Goal: Check status: Check status

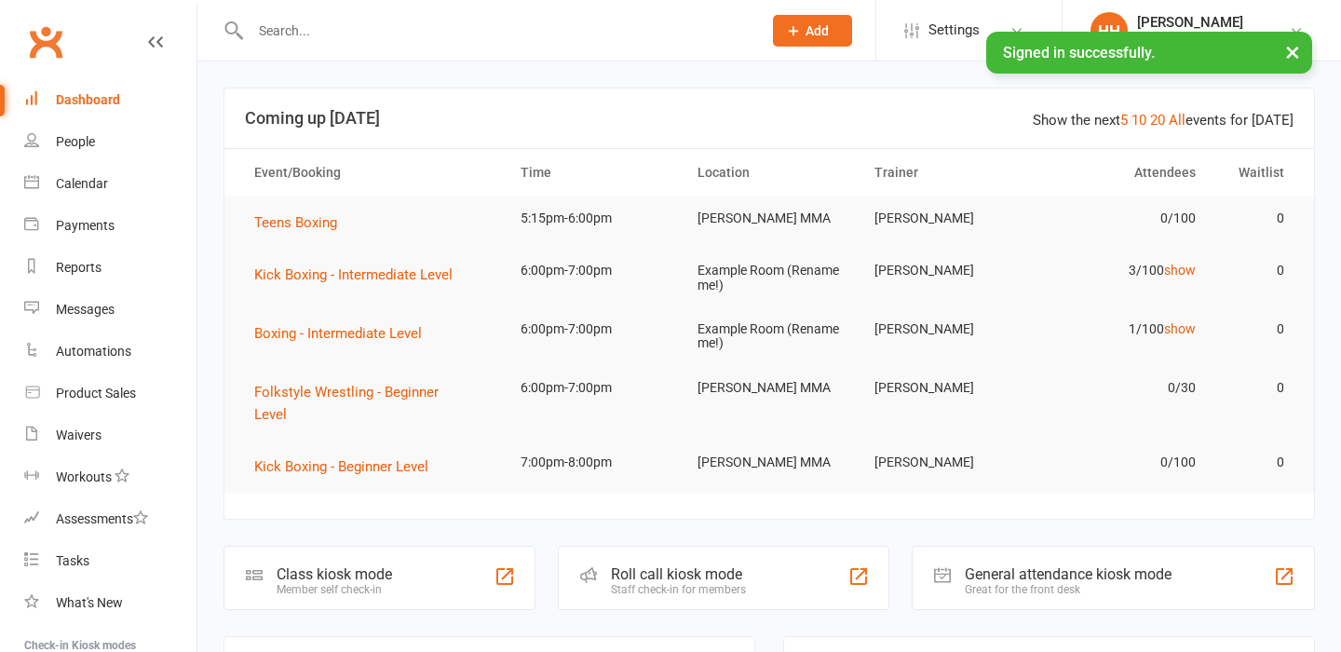
drag, startPoint x: 0, startPoint y: 0, endPoint x: 277, endPoint y: 27, distance: 278.8
click at [277, 27] on input "text" at bounding box center [497, 31] width 504 height 26
paste input "Thea Schmertmann"
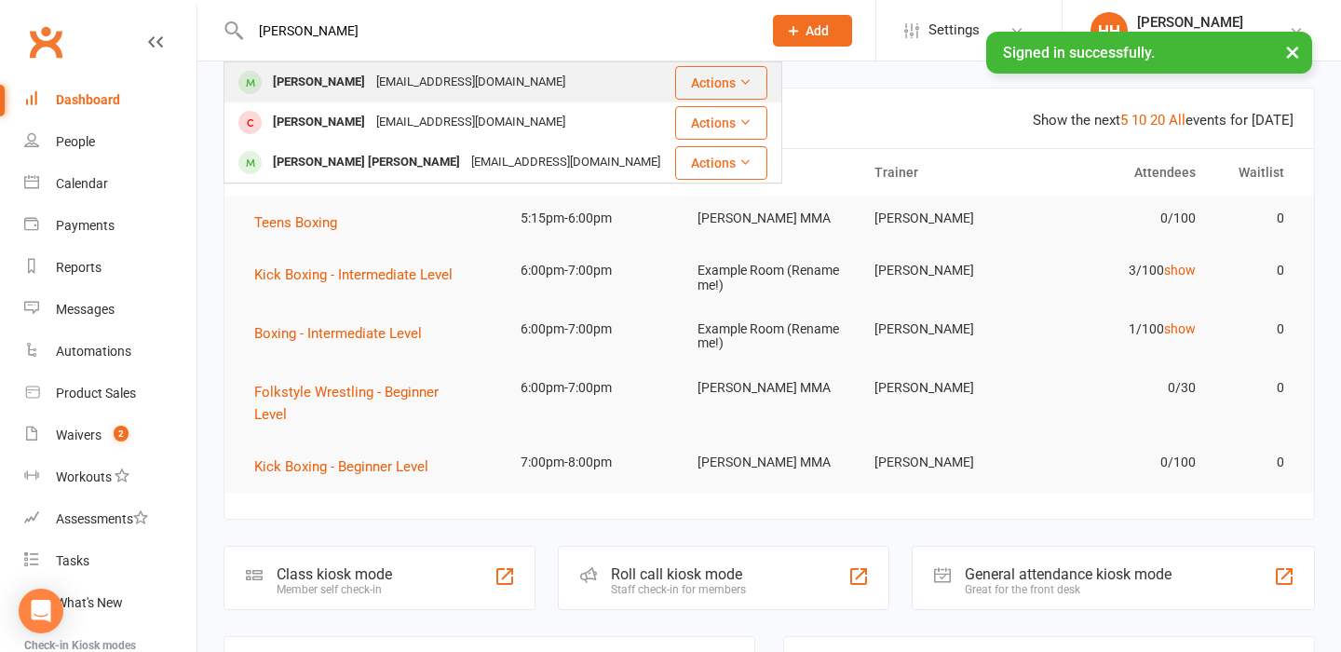
type input "Thea Schmertmann"
click at [388, 76] on div "Tschmertmann99@gmail.com" at bounding box center [471, 82] width 200 height 27
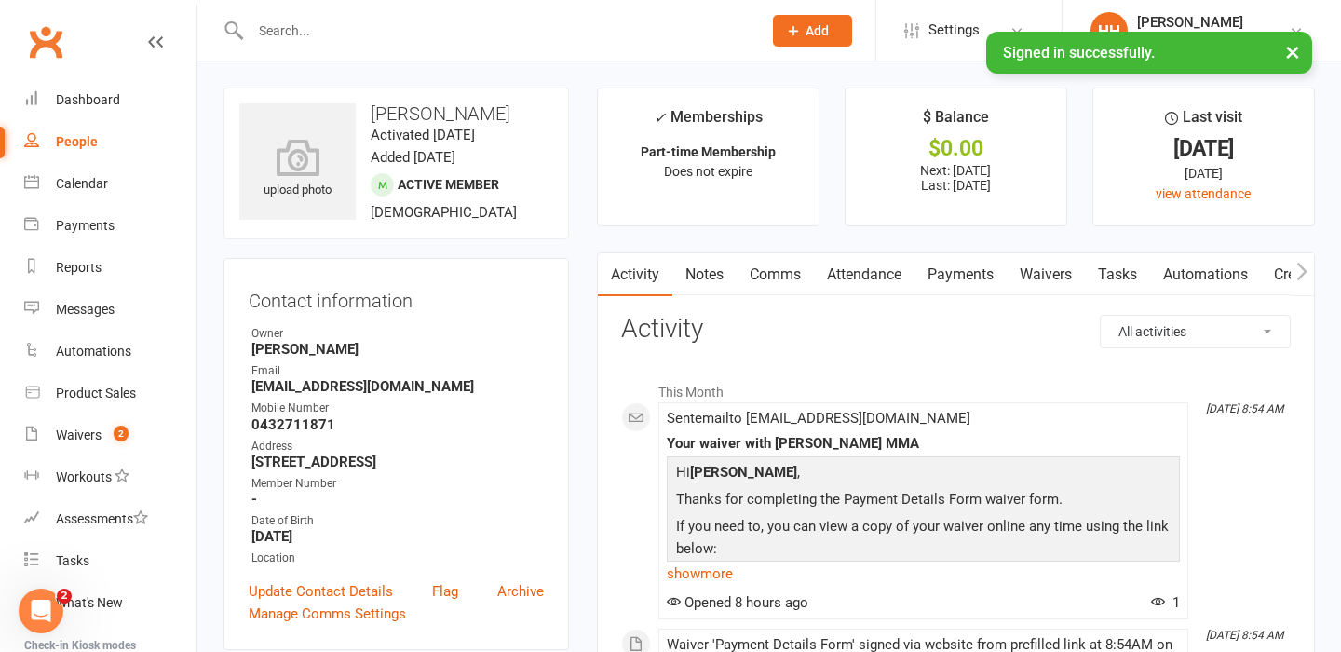
click at [1005, 268] on link "Payments" at bounding box center [960, 274] width 92 height 43
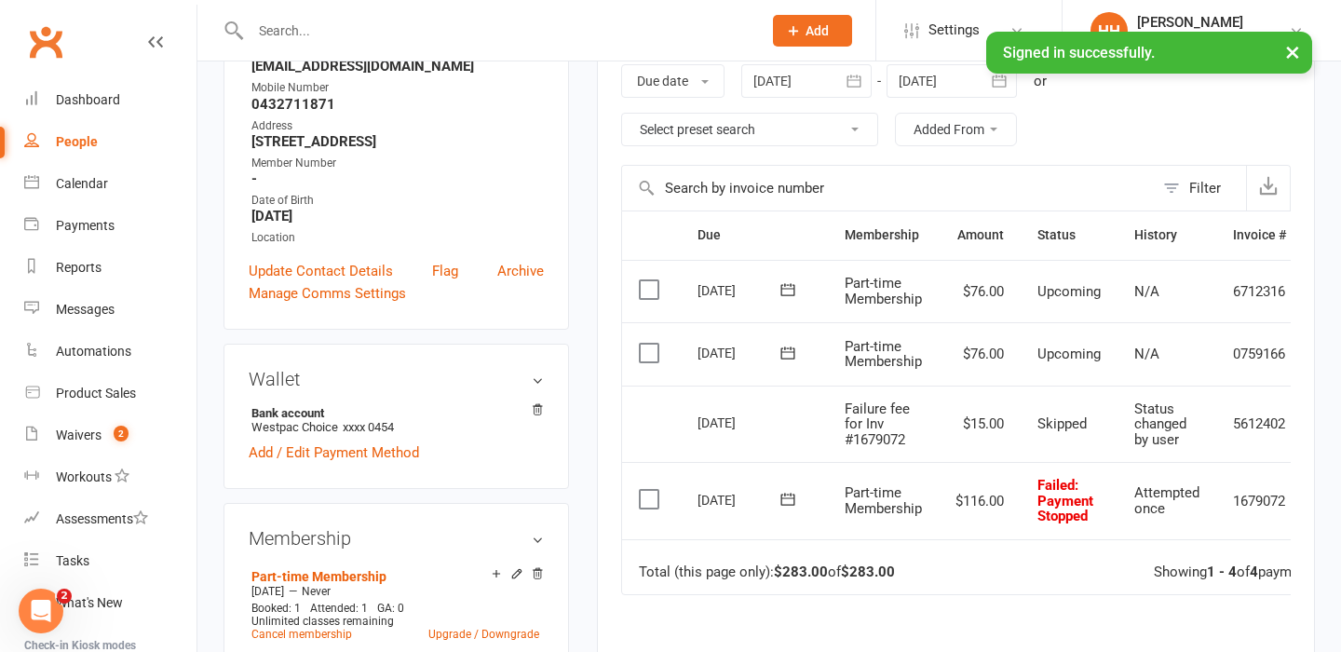
scroll to position [323, 0]
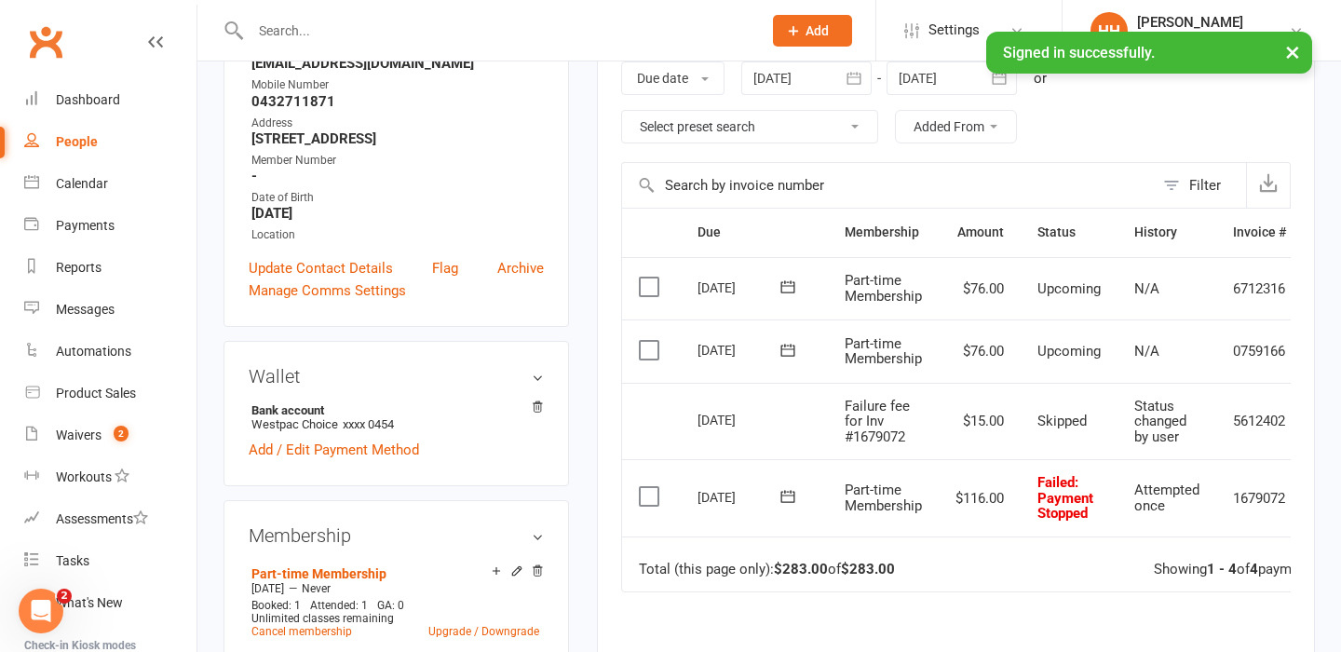
click at [789, 501] on icon at bounding box center [787, 496] width 14 height 12
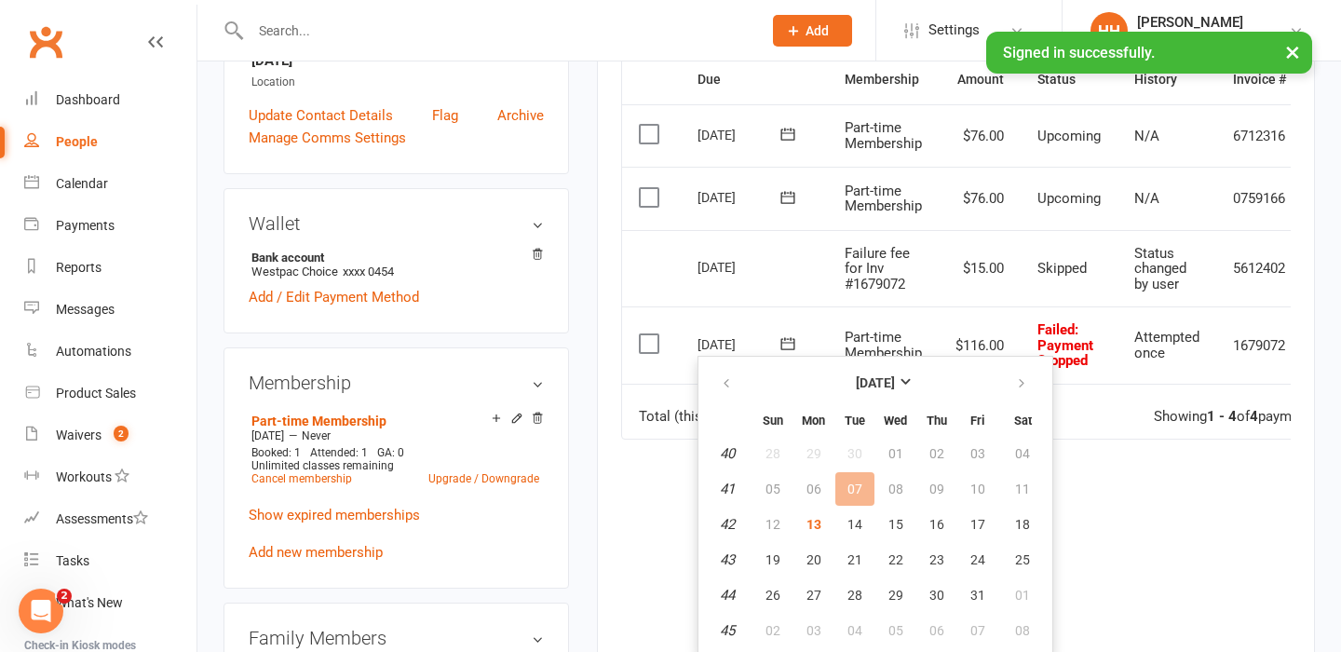
scroll to position [475, 0]
click at [812, 526] on span "13" at bounding box center [813, 525] width 15 height 15
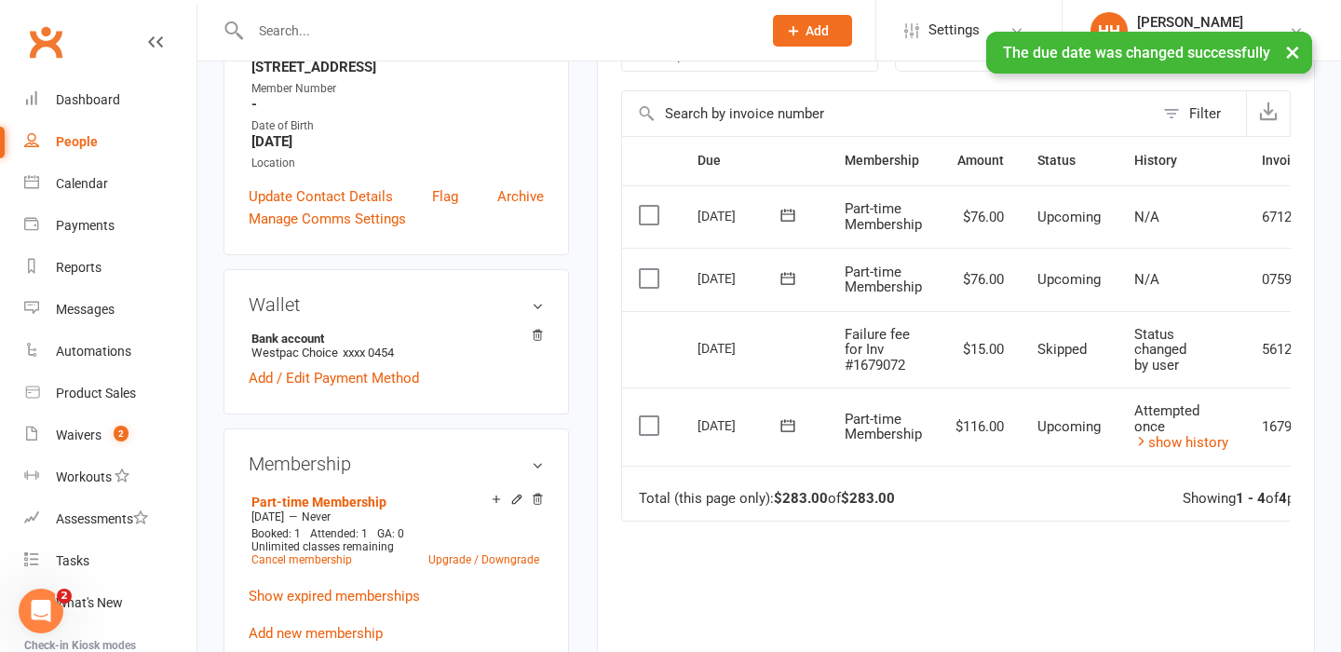
scroll to position [0, 0]
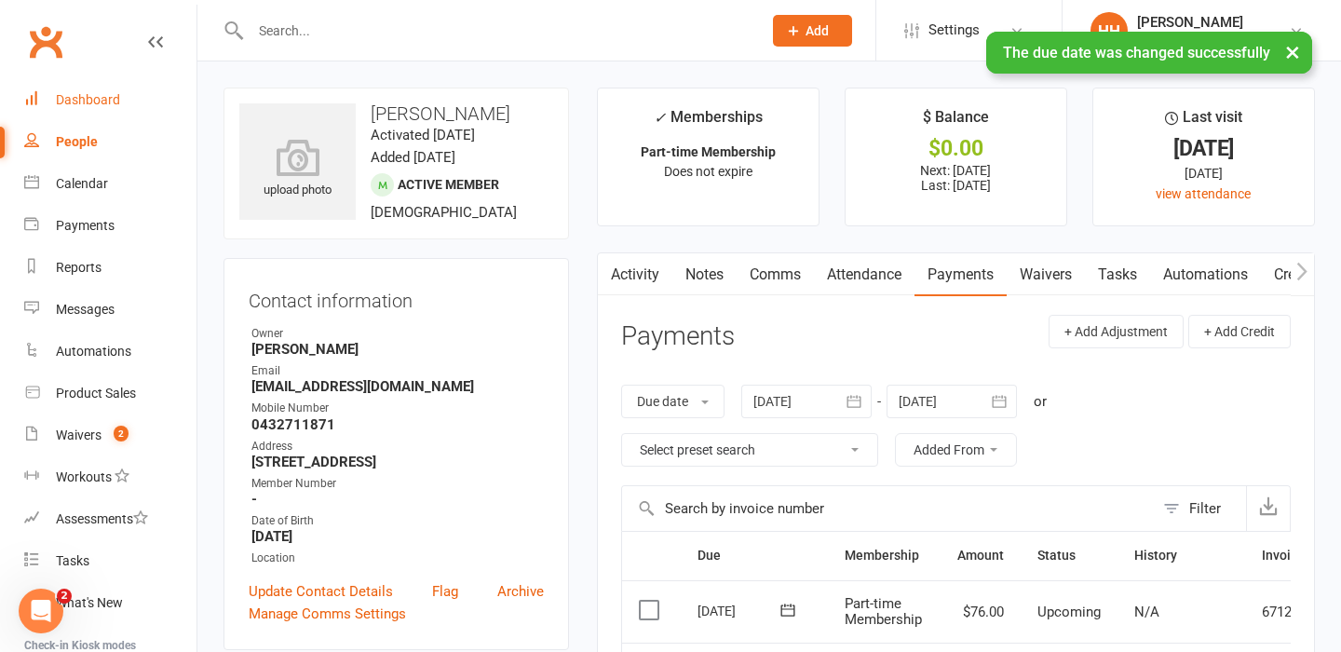
click at [107, 101] on div "Dashboard" at bounding box center [88, 99] width 64 height 15
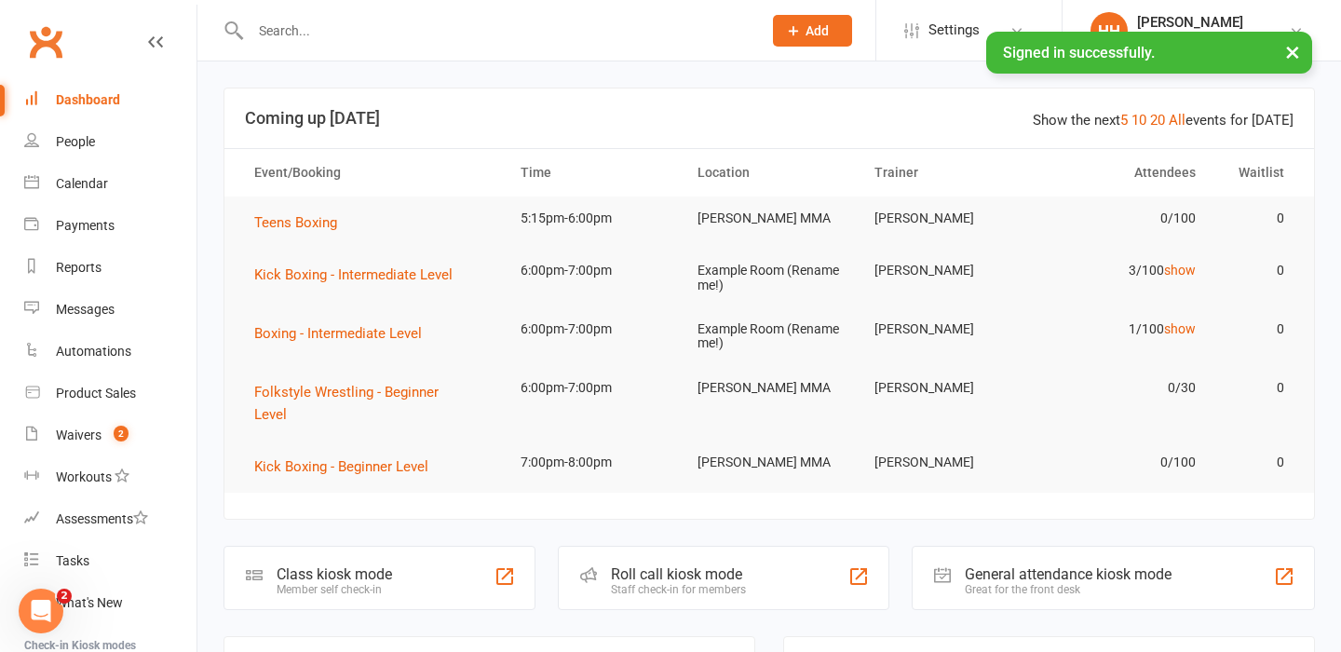
click at [124, 106] on link "Dashboard" at bounding box center [110, 100] width 172 height 42
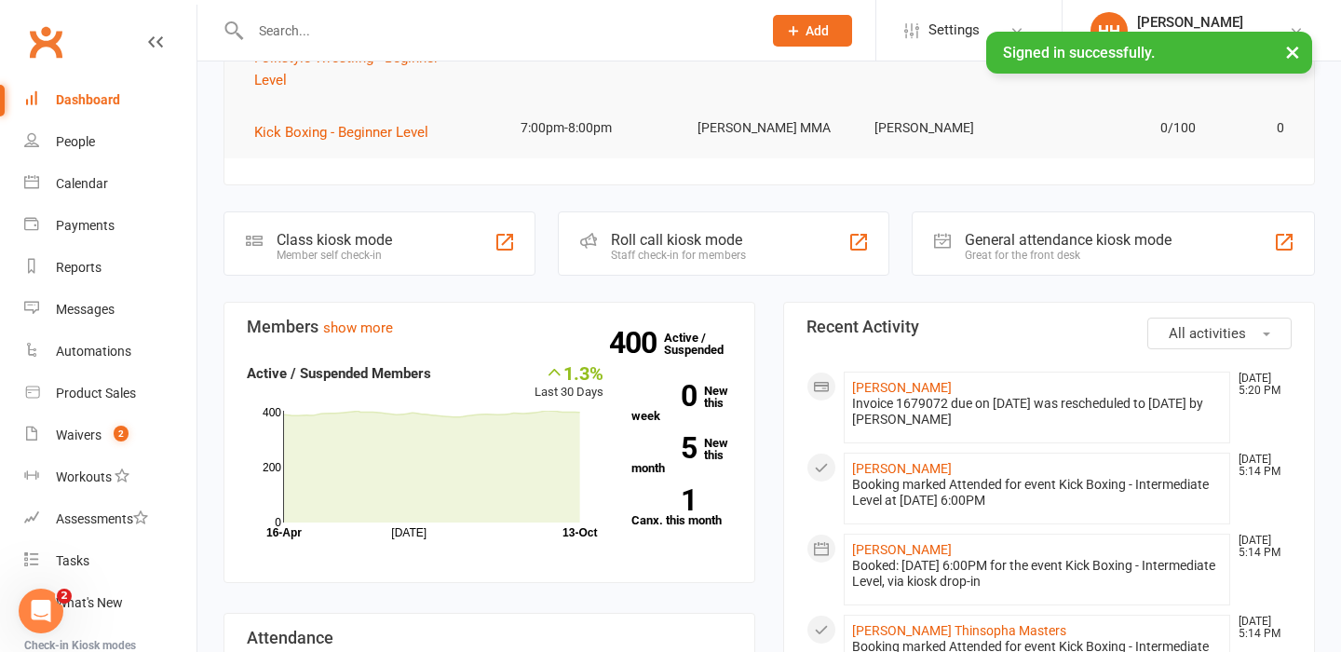
scroll to position [385, 0]
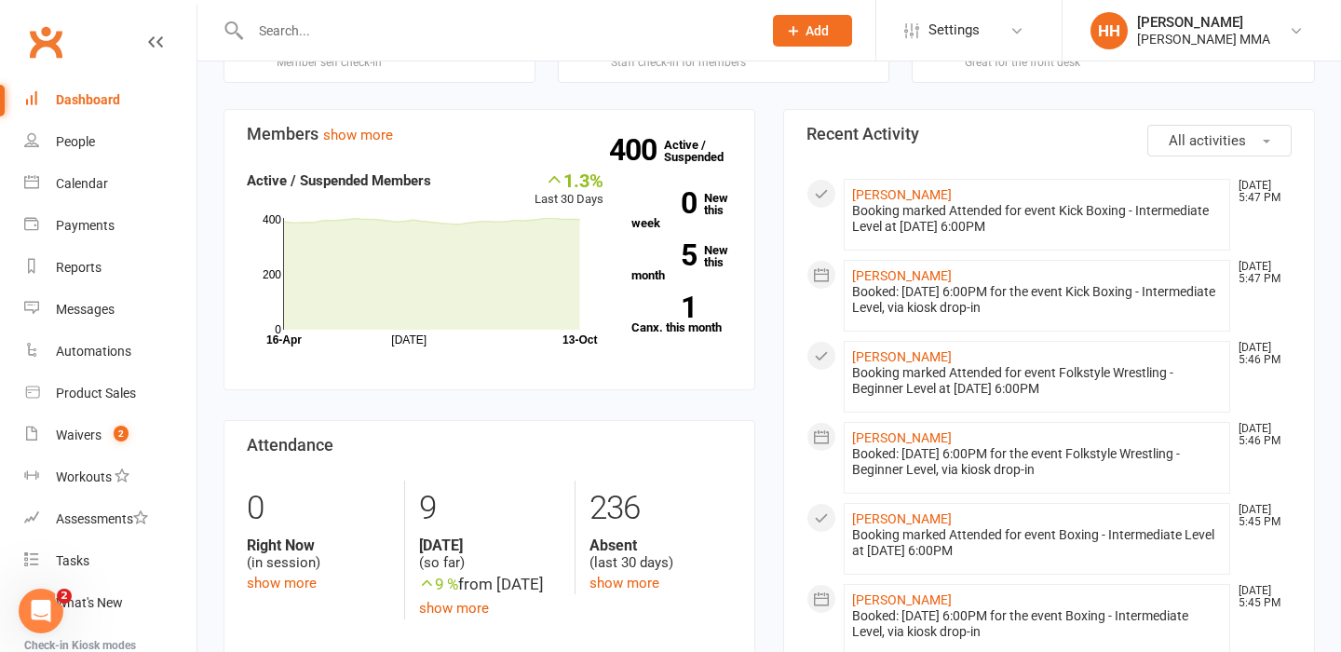
scroll to position [555, 0]
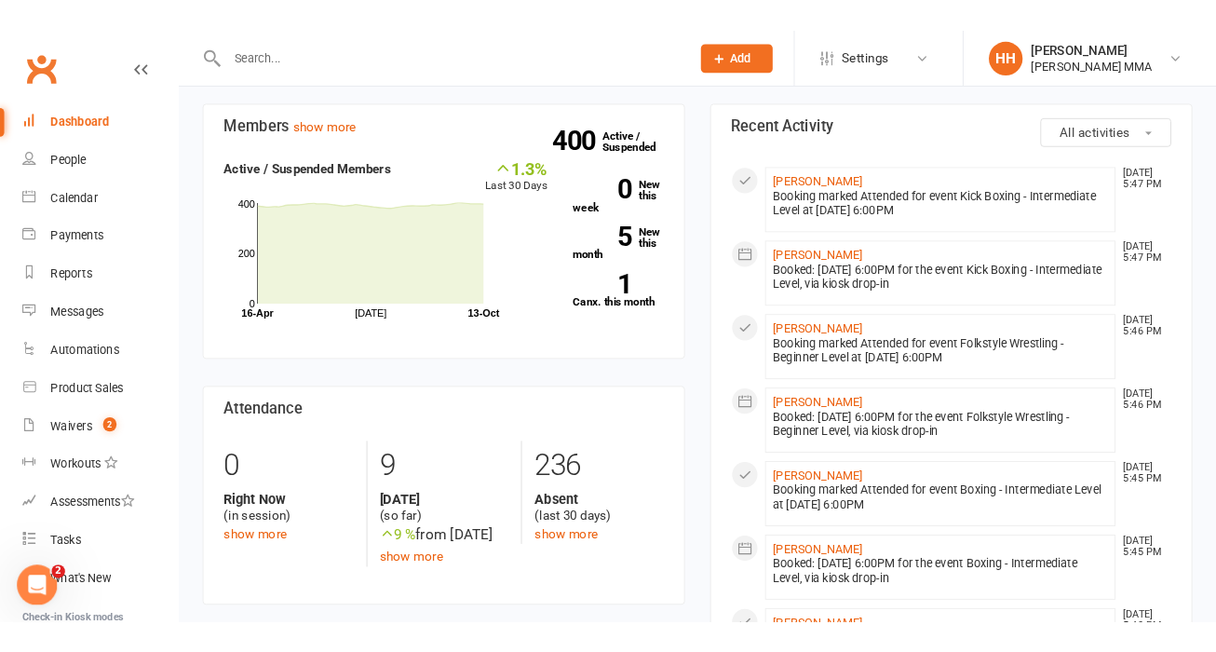
scroll to position [577, 0]
